Goal: Information Seeking & Learning: Learn about a topic

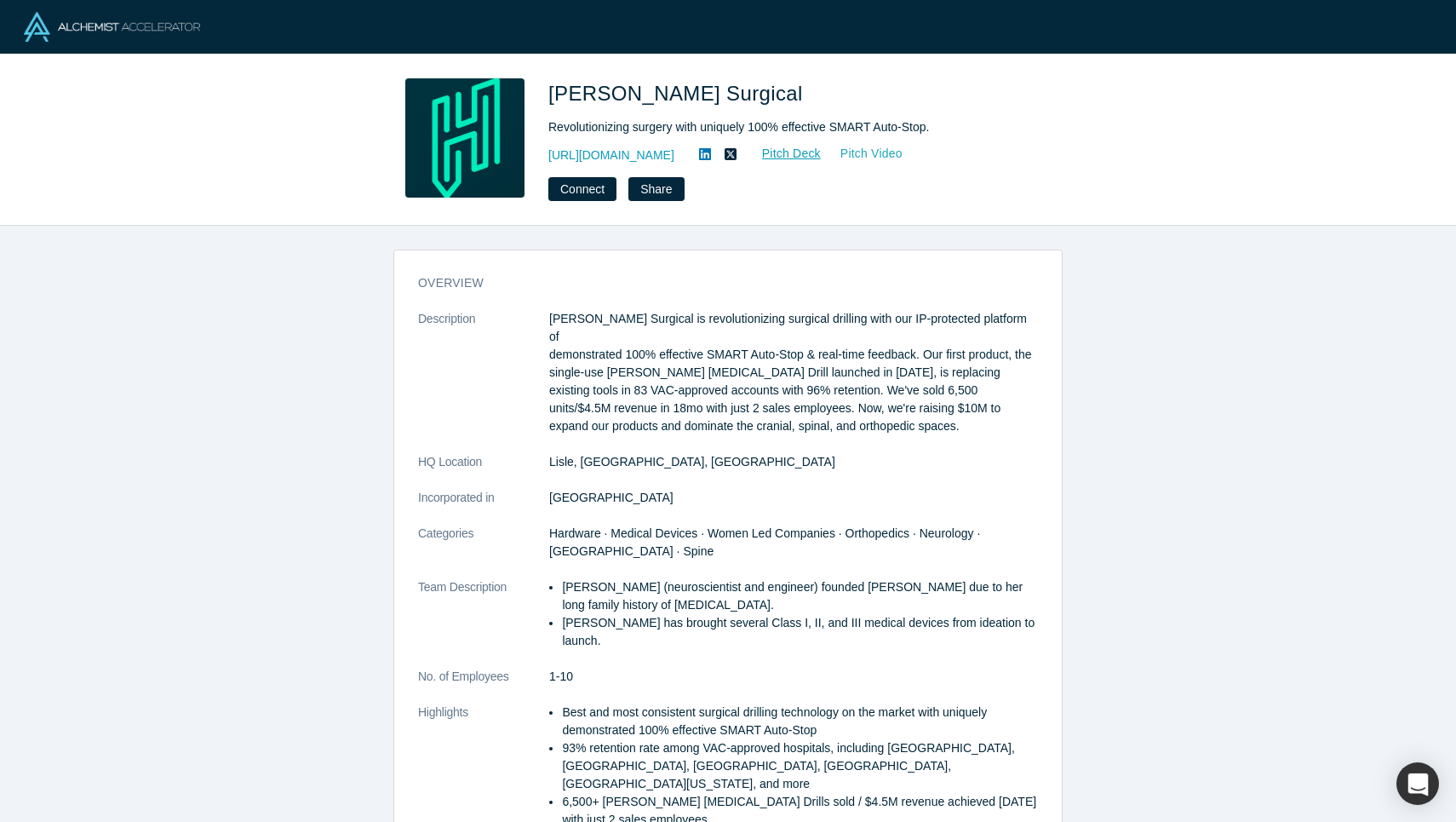
click at [873, 153] on link "Pitch Video" at bounding box center [862, 153] width 82 height 20
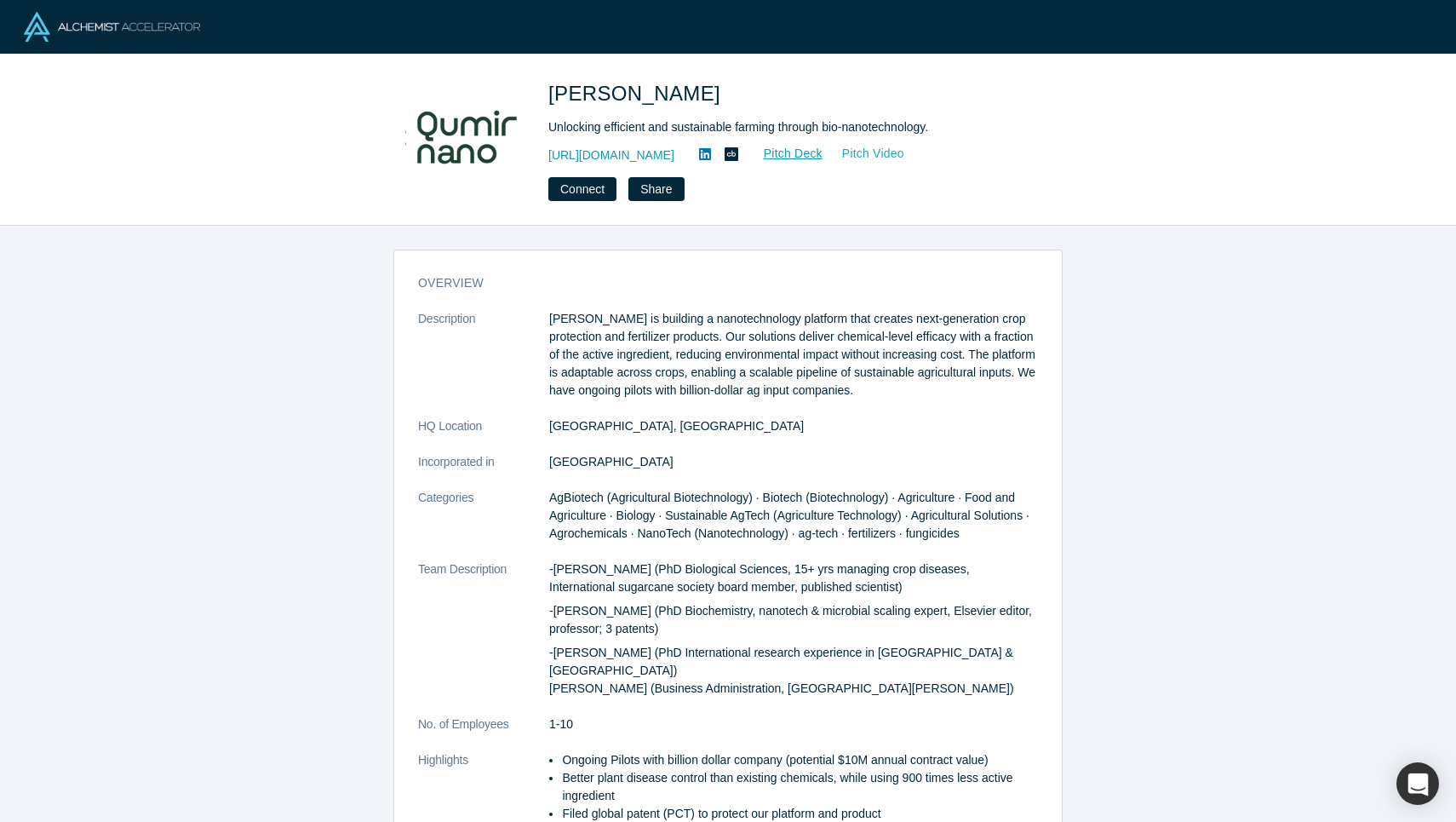
click at [899, 153] on link "Pitch Video" at bounding box center [864, 153] width 82 height 20
